Goal: Task Accomplishment & Management: Use online tool/utility

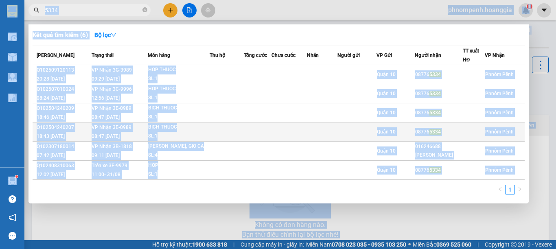
click at [262, 138] on td at bounding box center [258, 131] width 28 height 19
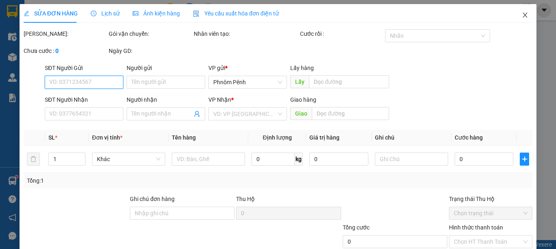
type input "087765334"
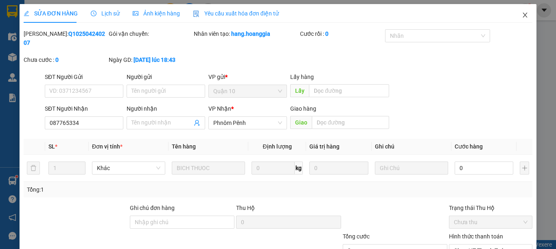
click at [521, 17] on icon "close" at bounding box center [524, 15] width 7 height 7
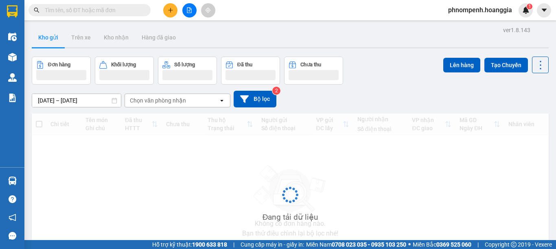
click at [92, 8] on input "text" at bounding box center [93, 10] width 96 height 9
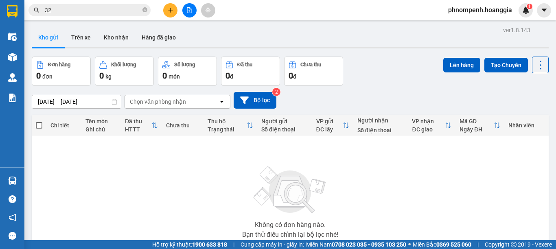
type input "322"
